Goal: Transaction & Acquisition: Purchase product/service

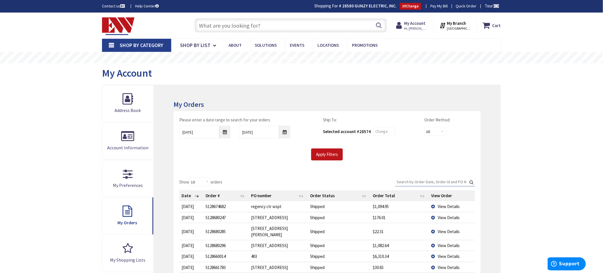
click at [206, 25] on input "text" at bounding box center [291, 25] width 192 height 14
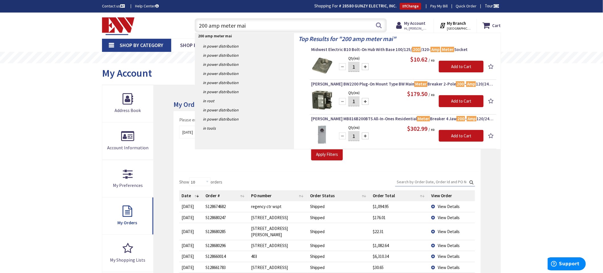
type input "200 amp meter main"
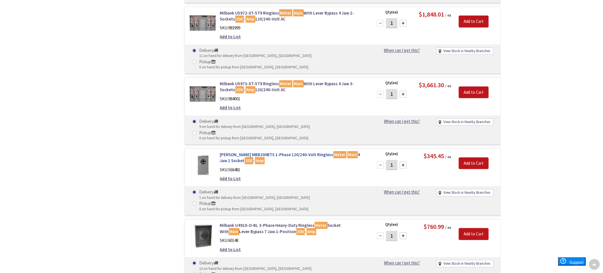
scroll to position [443, 0]
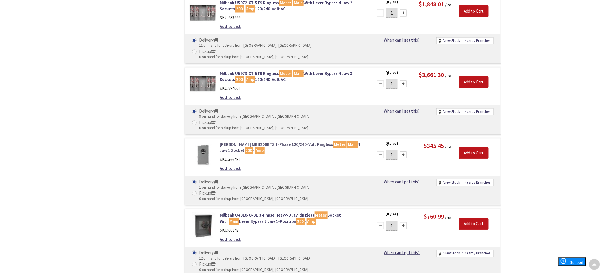
click at [289, 142] on link "Eaton MBB200BTS 1-Phase 120/240-Volt Ringless Meter Main 4 Jaw 1 Socket 200 - A…" at bounding box center [292, 148] width 145 height 12
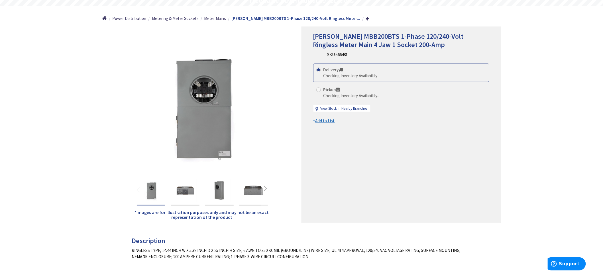
scroll to position [63, 0]
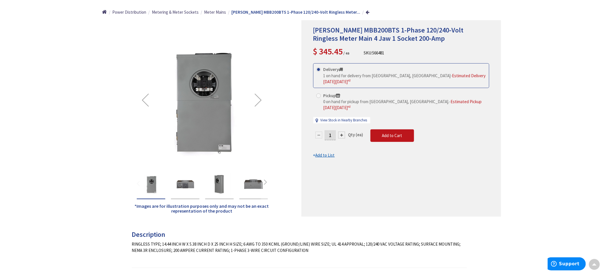
click at [255, 99] on div "Next" at bounding box center [258, 100] width 23 height 23
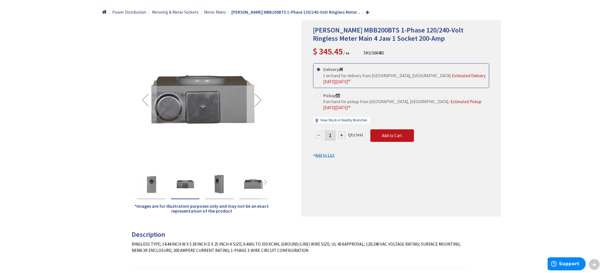
click at [255, 99] on div "Next" at bounding box center [258, 100] width 23 height 23
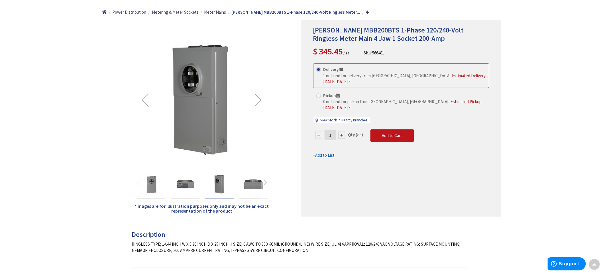
click at [255, 99] on div "Next" at bounding box center [258, 100] width 23 height 23
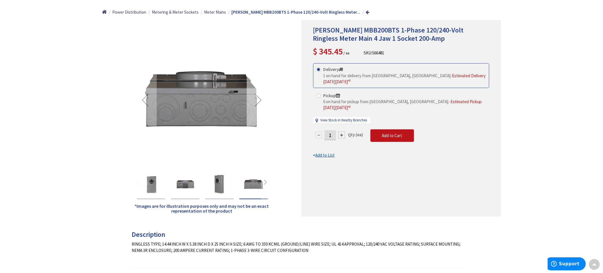
click at [255, 99] on div "Next" at bounding box center [258, 100] width 23 height 23
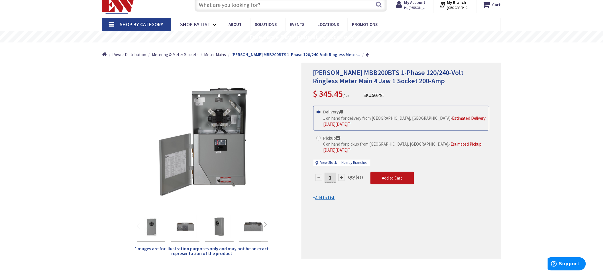
scroll to position [32, 0]
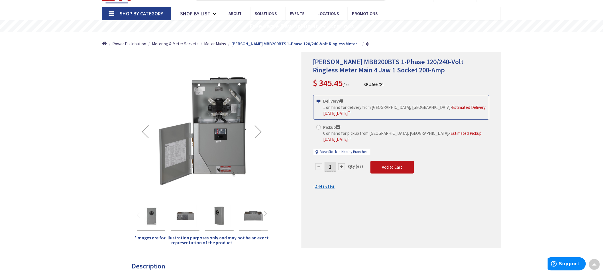
click at [148, 216] on img "Eaton MBB200BTS 1-Phase 120/240-Volt Ringless Meter Main 4 Jaw 1 Socket 200-Amp" at bounding box center [151, 216] width 23 height 23
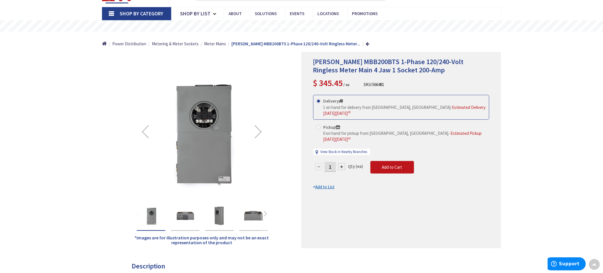
click at [184, 215] on img "Eaton MBB200BTS 1-Phase 120/240-Volt Ringless Meter Main 4 Jaw 1 Socket 200-Amp" at bounding box center [185, 216] width 23 height 23
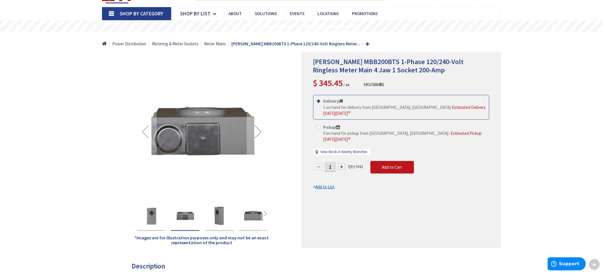
click at [218, 218] on img "Eaton MBB200BTS 1-Phase 120/240-Volt Ringless Meter Main 4 Jaw 1 Socket 200-Amp" at bounding box center [219, 216] width 23 height 23
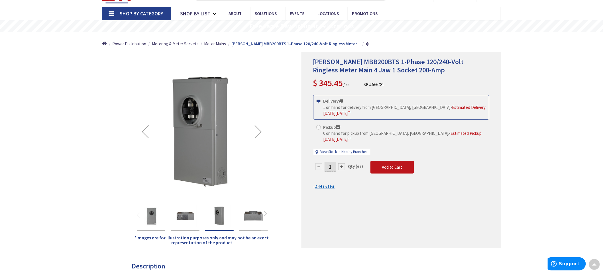
click at [252, 218] on img "Eaton MBB200BTS 1-Phase 120/240-Volt Ringless Meter Main 4 Jaw 1 Socket 200-Amp" at bounding box center [253, 216] width 23 height 23
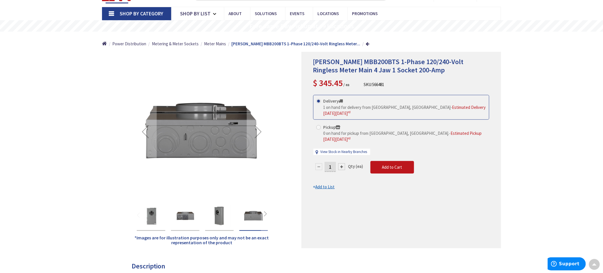
click at [156, 217] on img "Eaton MBB200BTS 1-Phase 120/240-Volt Ringless Meter Main 4 Jaw 1 Socket 200-Amp" at bounding box center [151, 216] width 23 height 23
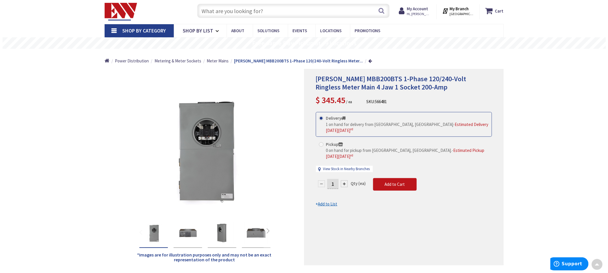
scroll to position [0, 0]
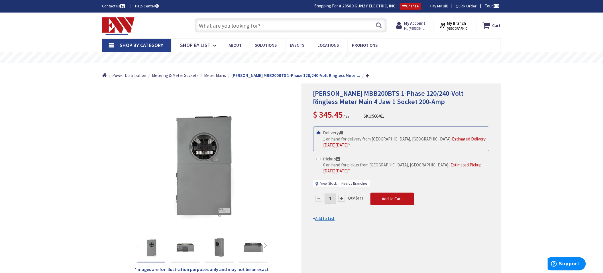
click at [353, 181] on link "View Stock in Nearby Branches" at bounding box center [343, 183] width 47 height 5
select select "data-availability"
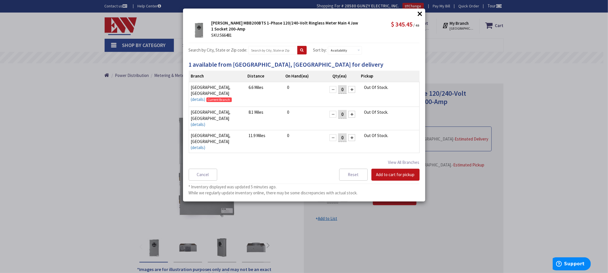
click at [419, 15] on button "×" at bounding box center [420, 13] width 9 height 9
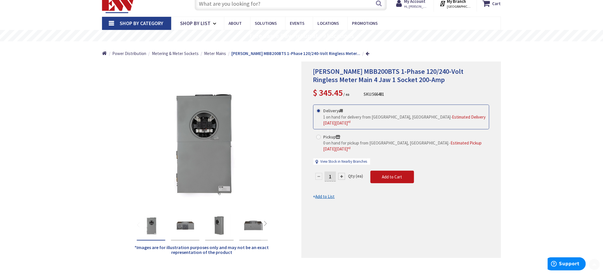
scroll to position [32, 0]
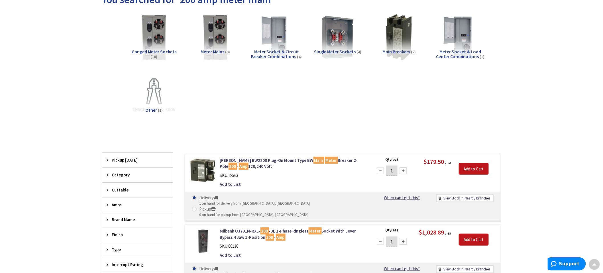
scroll to position [53, 0]
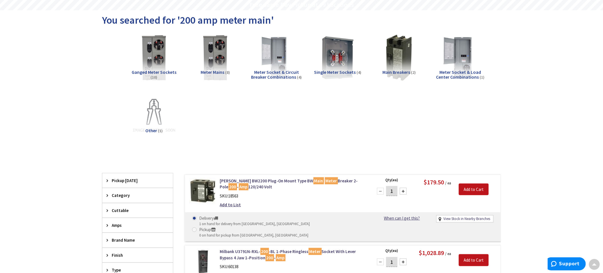
click at [221, 72] on span "Meter Mains" at bounding box center [213, 72] width 24 height 6
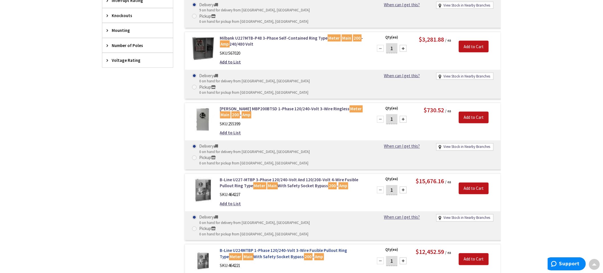
scroll to position [342, 0]
click at [269, 106] on link "Eaton MBP200BTSD 1-Phase 120/240-Volt 3-Wire Ringless Meter Main 200 - Amp" at bounding box center [292, 112] width 145 height 12
